Goal: Browse casually: Explore the website without a specific task or goal

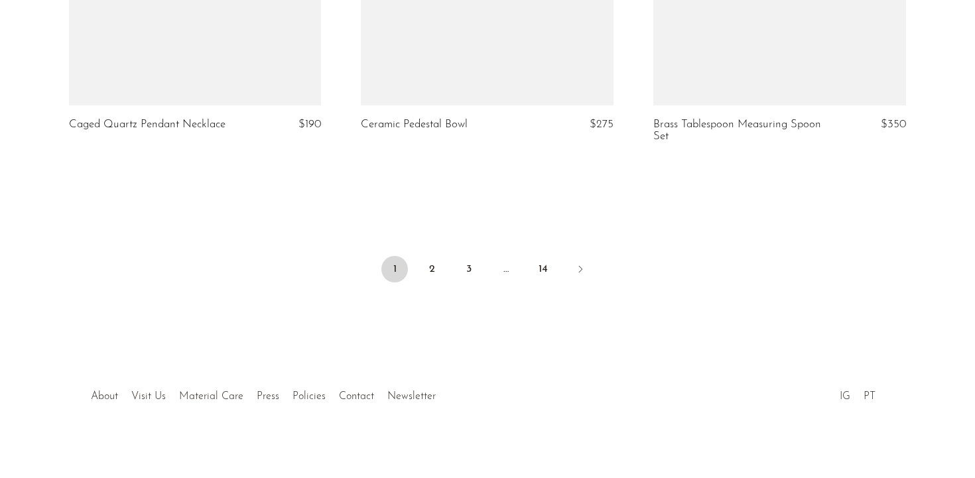
scroll to position [4932, 0]
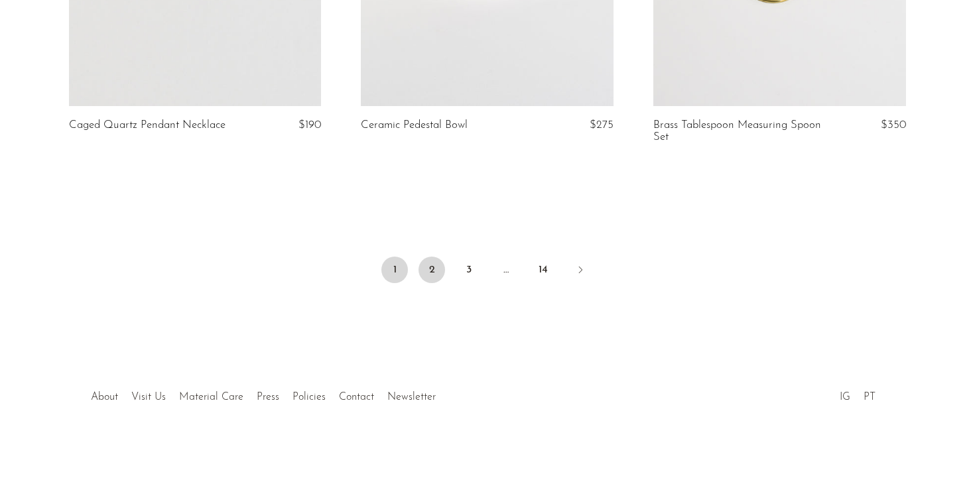
click at [431, 260] on link "2" at bounding box center [432, 270] width 27 height 27
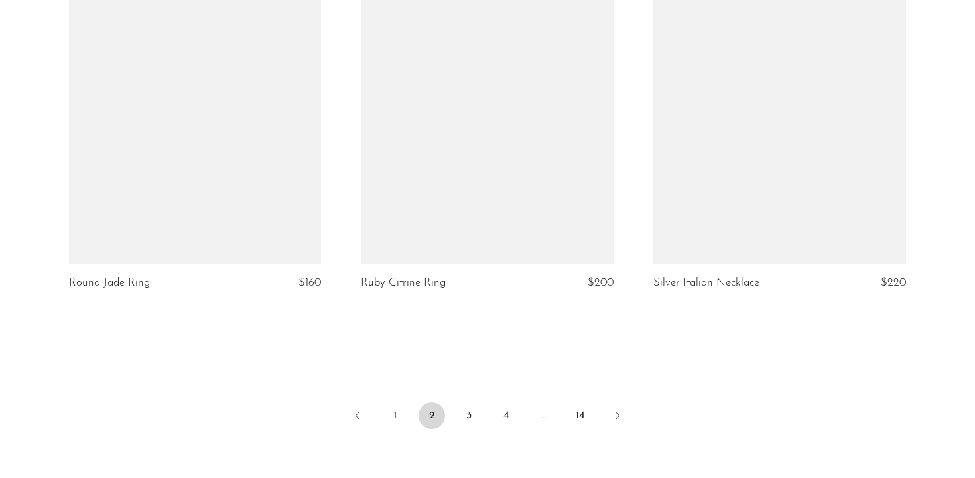
scroll to position [4914, 0]
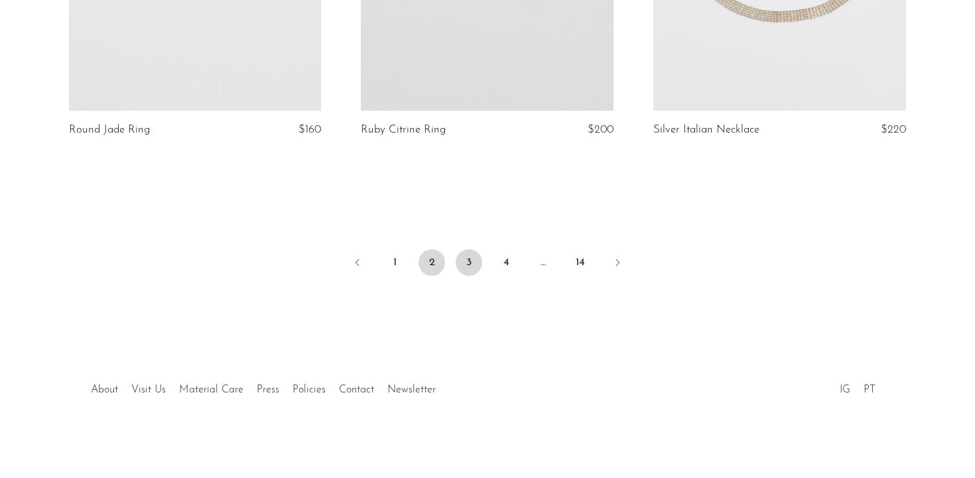
click at [472, 258] on link "3" at bounding box center [469, 262] width 27 height 27
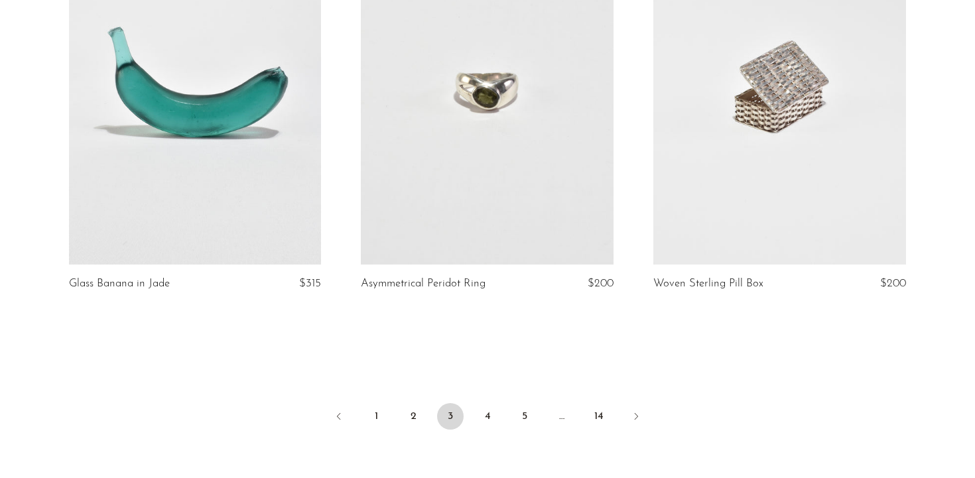
scroll to position [4761, 0]
